Goal: Task Accomplishment & Management: Complete application form

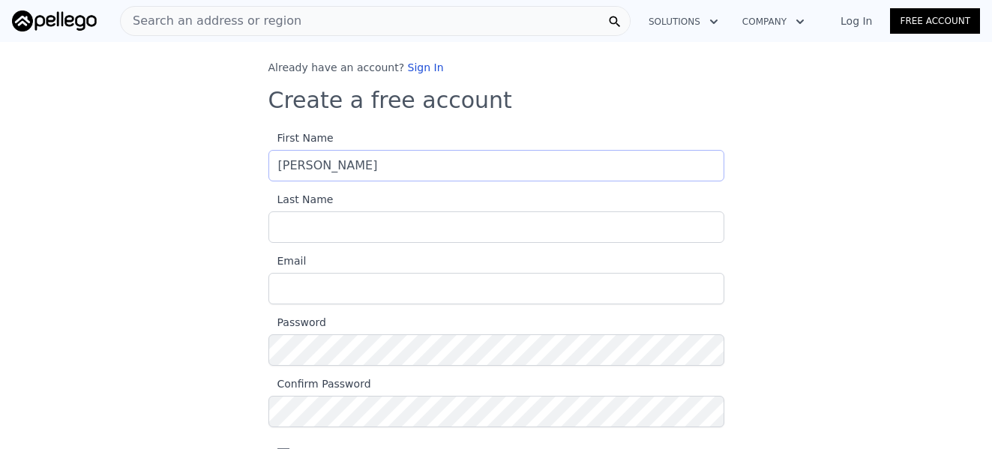
type input "[PERSON_NAME]"
type input "<"
type input "[PERSON_NAME]"
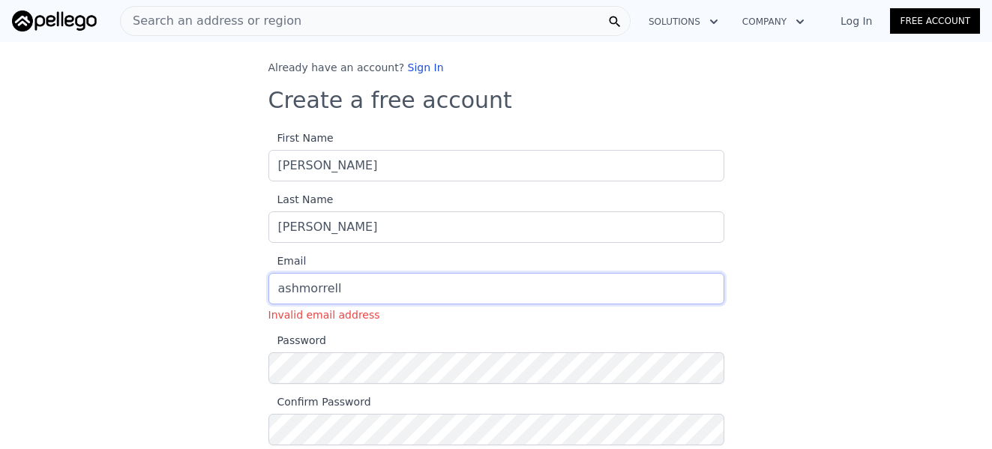
type input "[EMAIL_ADDRESS][DOMAIN_NAME]"
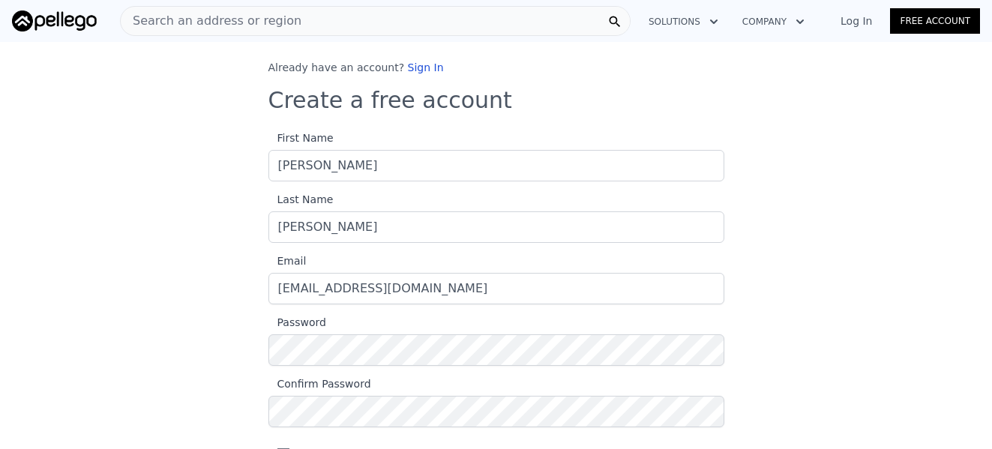
click at [163, 337] on div "Already have an account? Sign In Create a free account First Name [PERSON_NAME]…" at bounding box center [496, 326] width 992 height 532
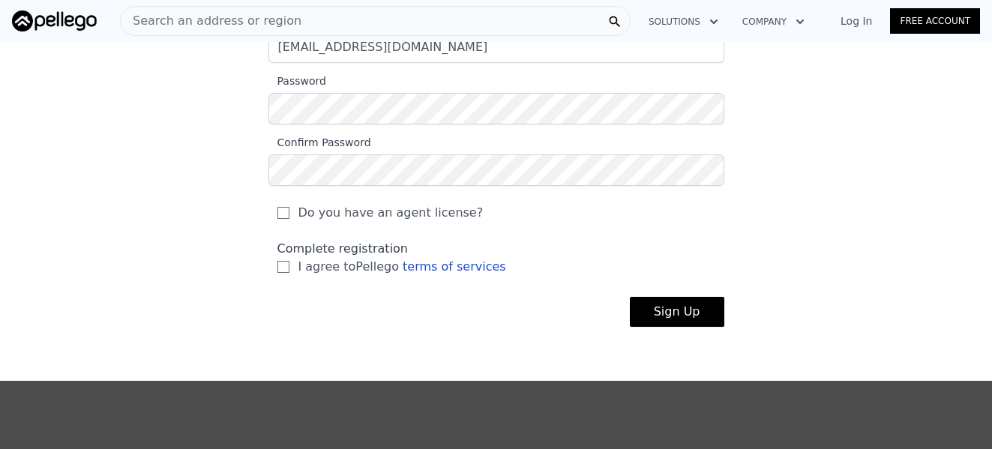
scroll to position [270, 0]
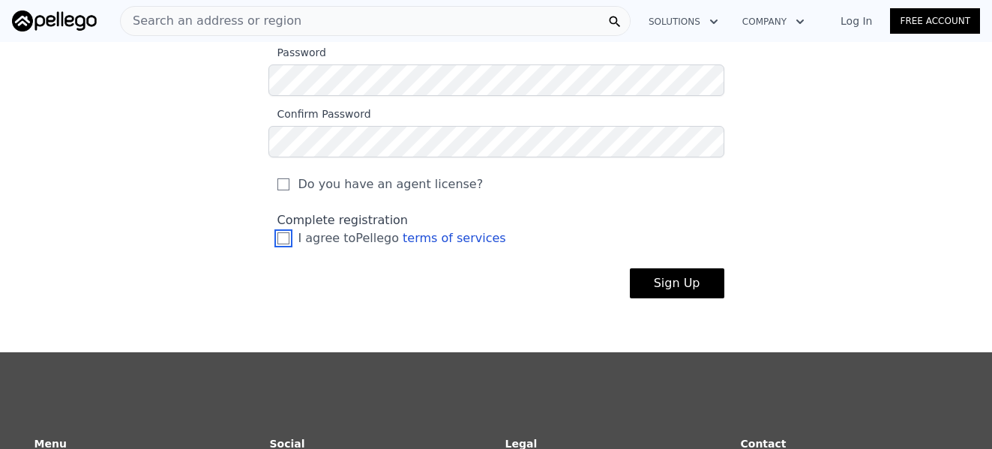
click at [277, 238] on input "I agree to Pellego terms of services" at bounding box center [283, 238] width 12 height 12
checkbox input "true"
click at [672, 297] on button "Sign Up" at bounding box center [677, 283] width 94 height 30
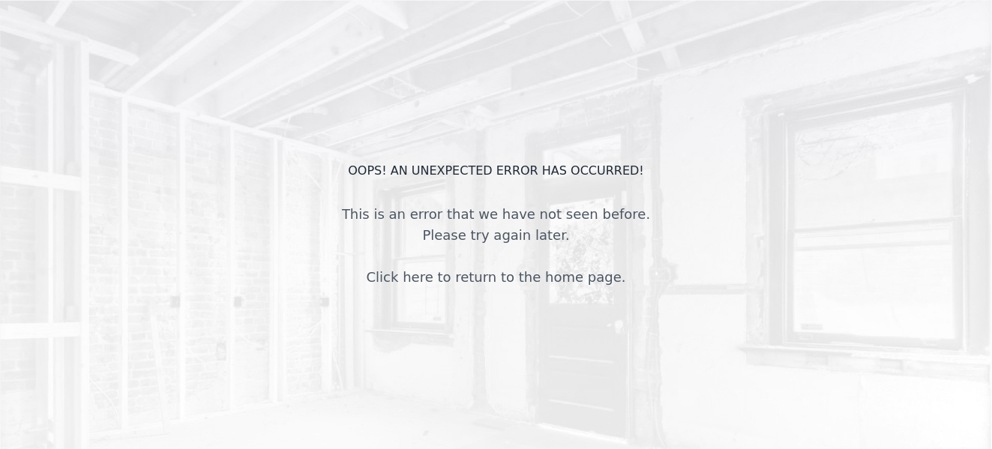
click at [702, 397] on div "OOPS! An unexpected error has occurred! This is an error that we have not seen …" at bounding box center [496, 224] width 992 height 449
click at [852, 49] on div "OOPS! An unexpected error has occurred! This is an error that we have not seen …" at bounding box center [496, 224] width 992 height 449
click at [586, 232] on div "This is an error that we have not seen before. Please try again later. Click he…" at bounding box center [496, 246] width 336 height 84
